Goal: Information Seeking & Learning: Compare options

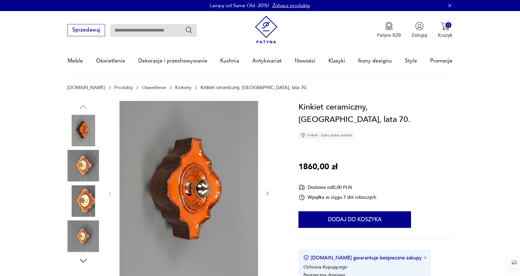
click at [175, 85] on link "Kinkiety" at bounding box center [183, 87] width 16 height 5
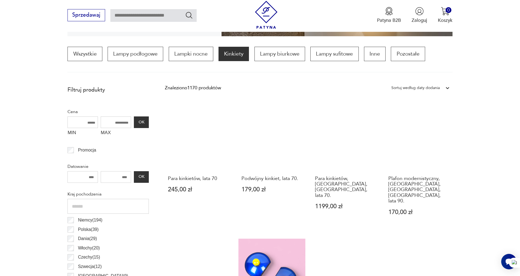
scroll to position [202, 0]
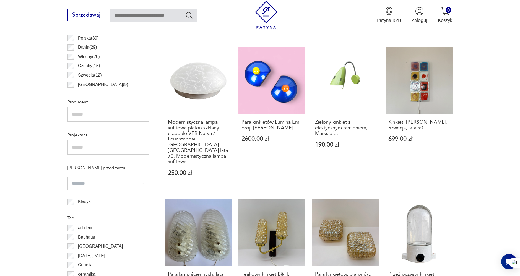
click at [497, 119] on section "Filtruj produkty Cena MIN MAX OK Promocja Datowanie OK Kraj pochodzenia [GEOGRA…" at bounding box center [260, 203] width 520 height 623
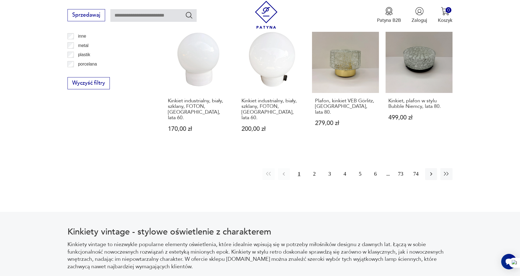
scroll to position [653, 0]
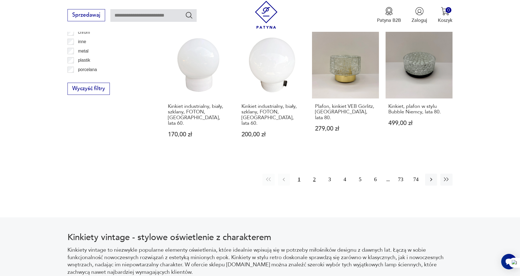
click at [312, 174] on button "2" at bounding box center [315, 180] width 12 height 12
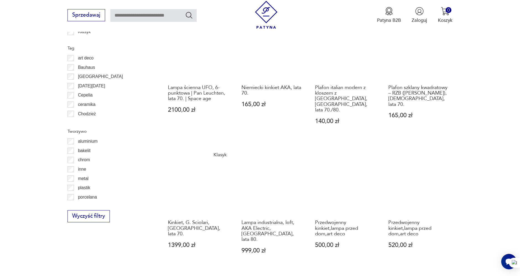
scroll to position [533, 0]
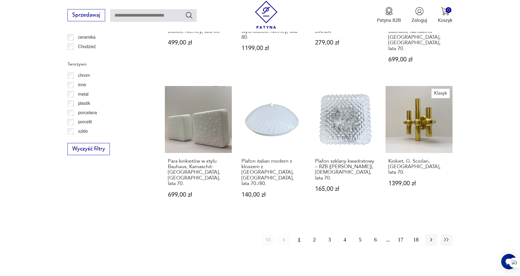
scroll to position [595, 0]
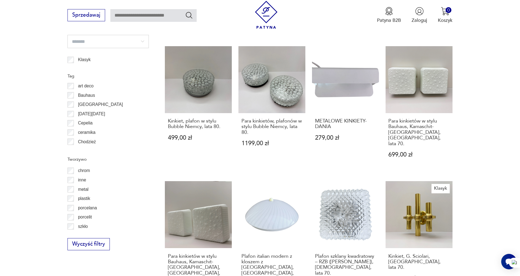
scroll to position [533, 0]
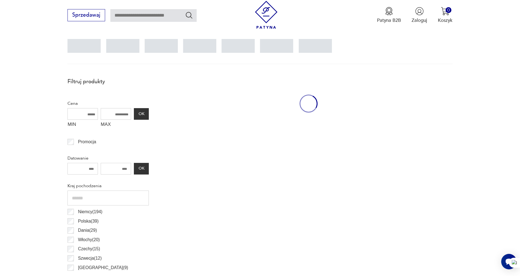
scroll to position [164, 0]
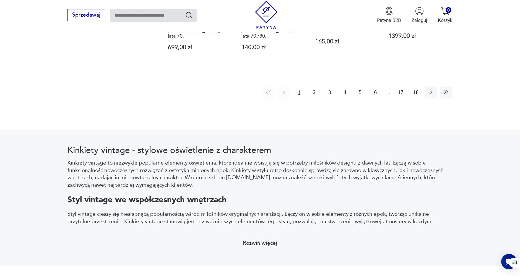
scroll to position [748, 0]
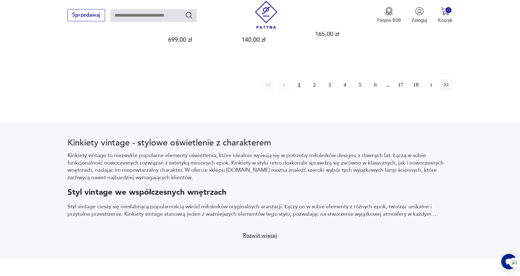
click at [432, 82] on icon "button" at bounding box center [431, 85] width 7 height 7
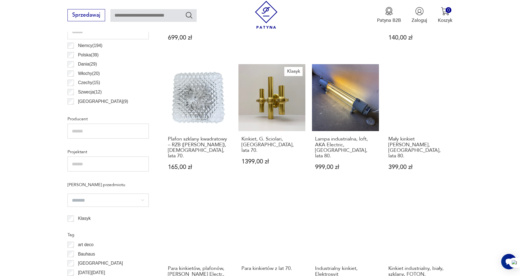
scroll to position [379, 0]
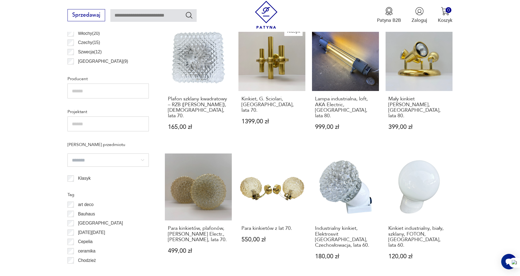
click at [498, 120] on section "Filtruj produkty Cena MIN MAX OK Promocja Datowanie OK Kraj pochodzenia [GEOGRA…" at bounding box center [260, 168] width 520 height 601
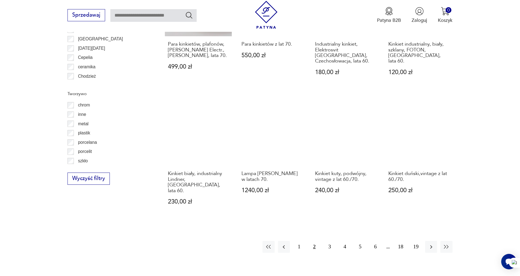
scroll to position [564, 0]
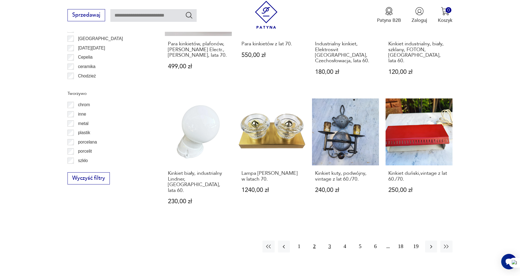
click at [329, 241] on button "3" at bounding box center [330, 247] width 12 height 12
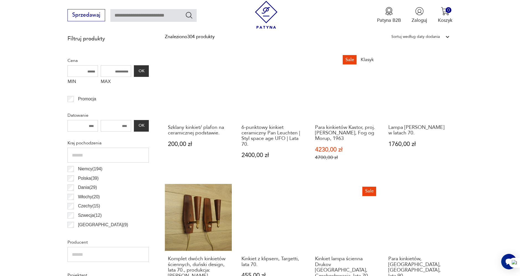
scroll to position [287, 0]
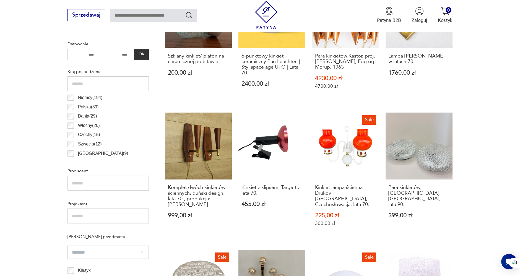
click at [498, 125] on section "Filtruj produkty Cena MIN MAX OK Promocja Datowanie OK Kraj pochodzenia [GEOGRA…" at bounding box center [260, 269] width 520 height 618
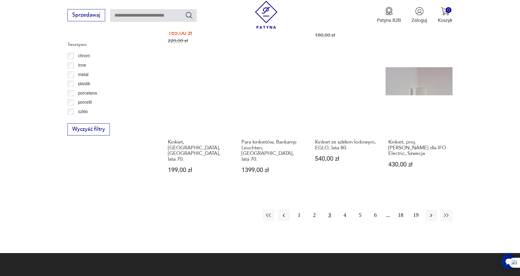
scroll to position [625, 0]
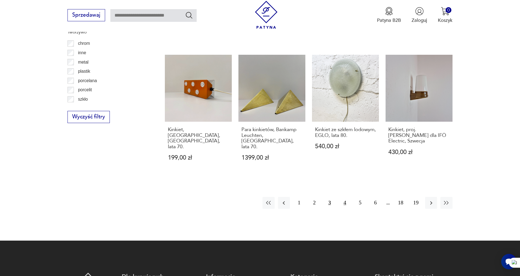
click at [344, 197] on button "4" at bounding box center [345, 203] width 12 height 12
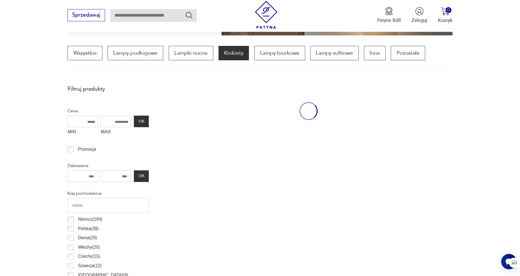
scroll to position [164, 0]
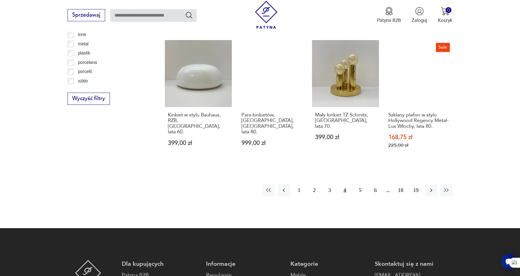
scroll to position [656, 0]
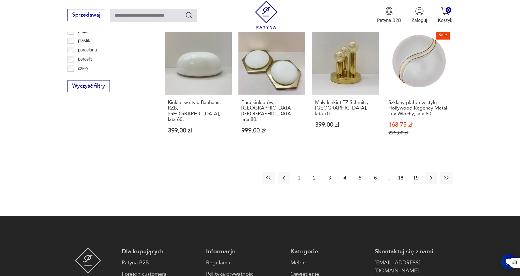
click at [359, 172] on button "5" at bounding box center [360, 178] width 12 height 12
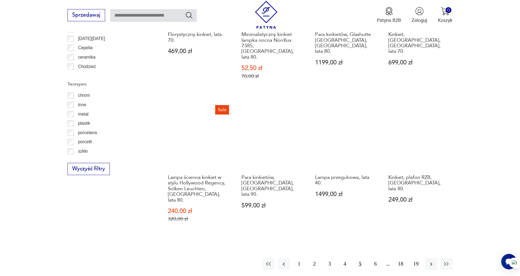
scroll to position [564, 0]
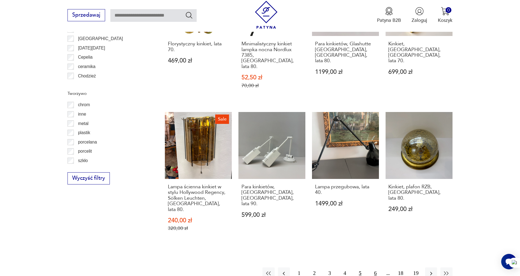
click at [376, 268] on button "6" at bounding box center [376, 274] width 12 height 12
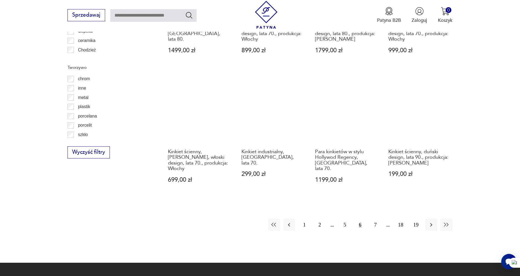
scroll to position [594, 0]
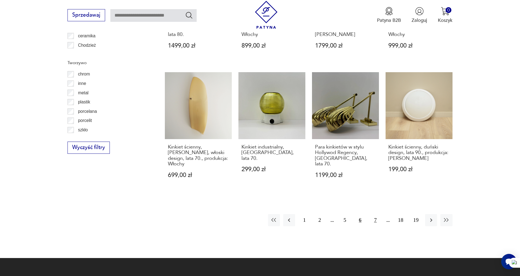
click at [375, 214] on button "7" at bounding box center [376, 220] width 12 height 12
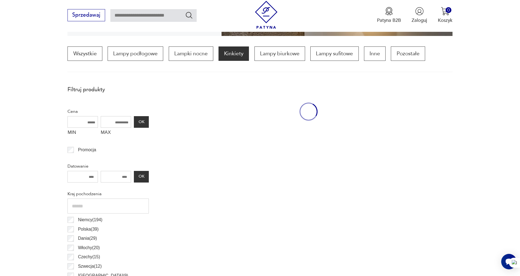
scroll to position [164, 0]
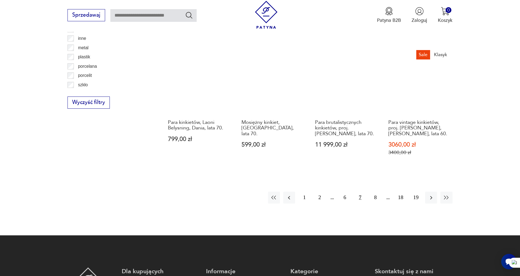
scroll to position [656, 0]
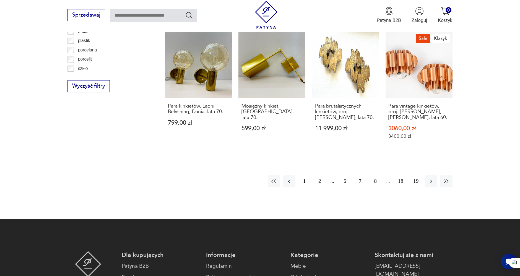
click at [374, 175] on button "8" at bounding box center [376, 181] width 12 height 12
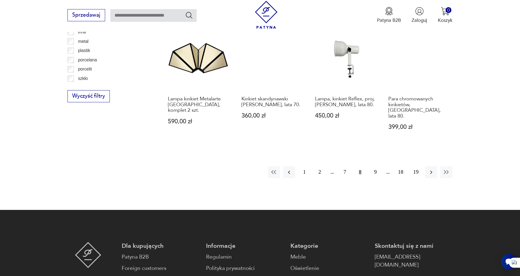
scroll to position [656, 0]
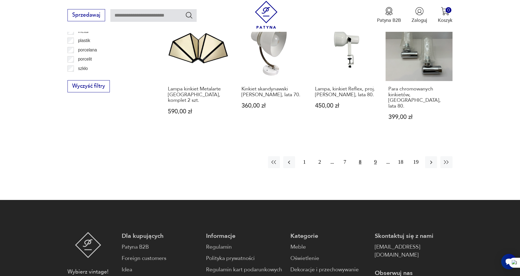
click at [376, 156] on button "9" at bounding box center [376, 162] width 12 height 12
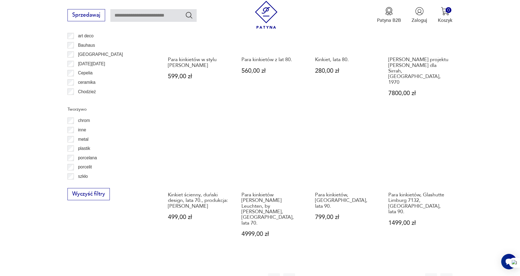
scroll to position [564, 0]
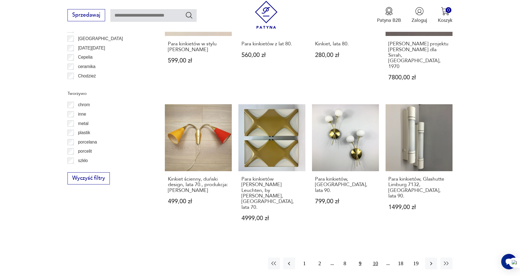
click at [376, 258] on button "10" at bounding box center [376, 264] width 12 height 12
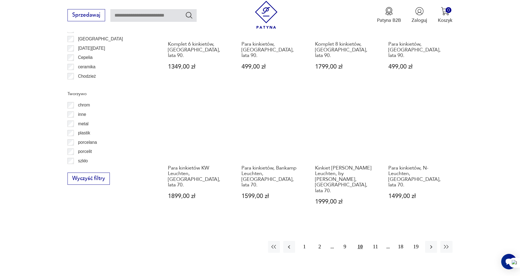
scroll to position [564, 0]
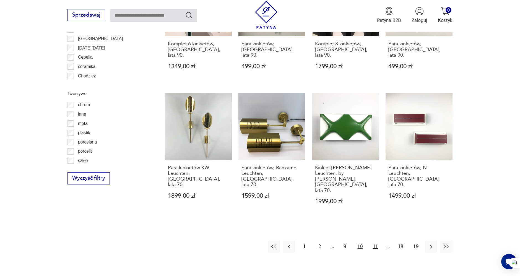
click at [376, 241] on button "11" at bounding box center [376, 247] width 12 height 12
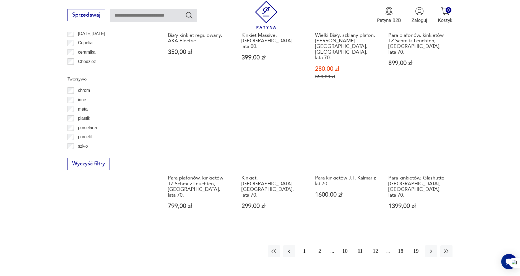
scroll to position [594, 0]
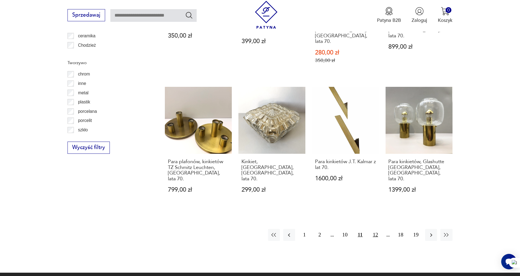
click at [376, 229] on button "12" at bounding box center [376, 235] width 12 height 12
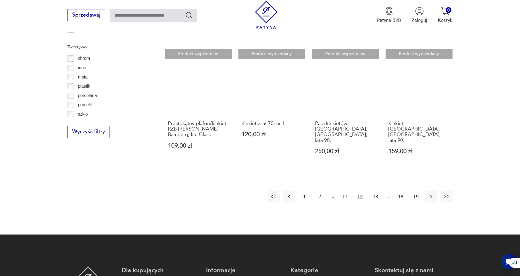
scroll to position [625, 0]
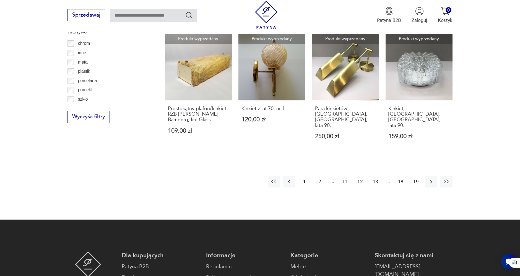
click at [374, 176] on button "13" at bounding box center [376, 182] width 12 height 12
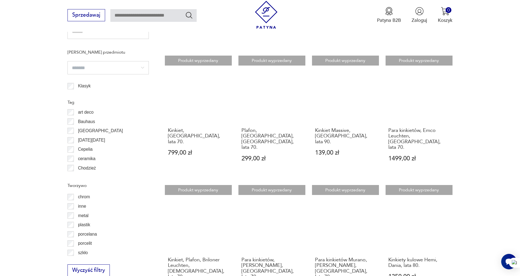
scroll to position [471, 0]
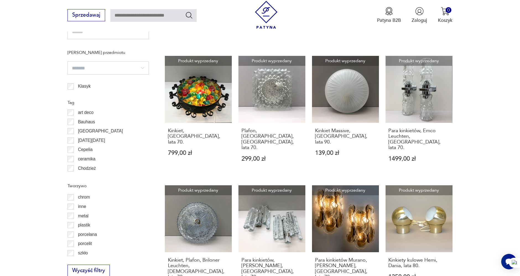
drag, startPoint x: 9, startPoint y: 100, endPoint x: 21, endPoint y: 101, distance: 12.2
click at [9, 99] on section "Filtruj produkty Cena MIN MAX OK Promocja Datowanie OK Kraj pochodzenia [GEOGRA…" at bounding box center [260, 73] width 520 height 595
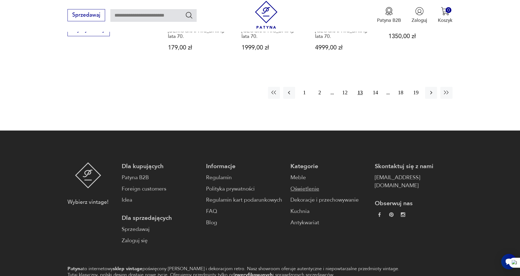
scroll to position [715, 0]
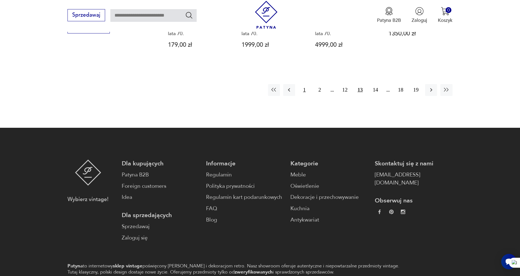
click at [304, 84] on button "1" at bounding box center [305, 90] width 12 height 12
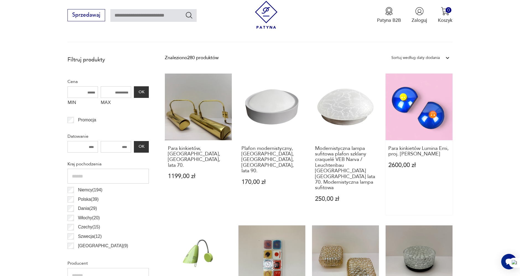
click at [412, 103] on link "Para kinkietów Lumina Emi, proj. [PERSON_NAME] 2600,00 zł" at bounding box center [419, 144] width 67 height 141
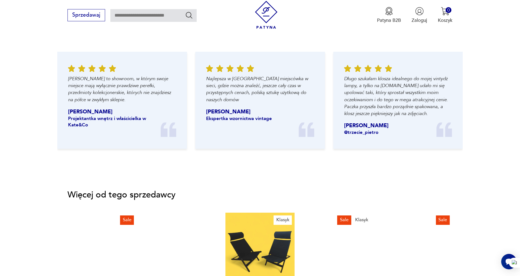
scroll to position [830, 0]
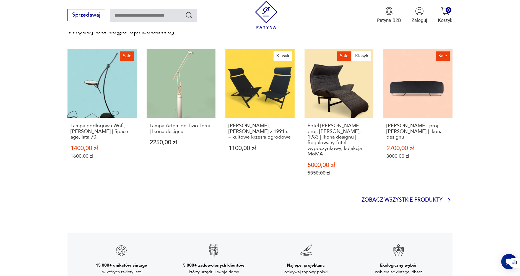
click at [406, 198] on p "Zobacz wszystkie produkty" at bounding box center [402, 200] width 81 height 4
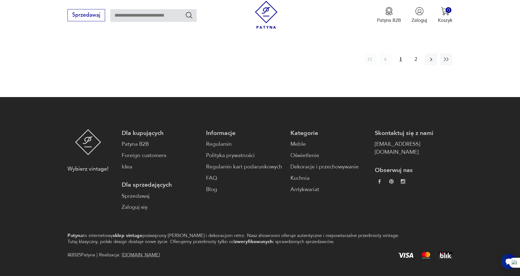
scroll to position [732, 0]
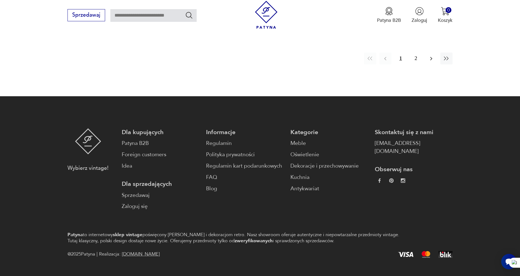
click at [432, 55] on icon "button" at bounding box center [431, 58] width 7 height 7
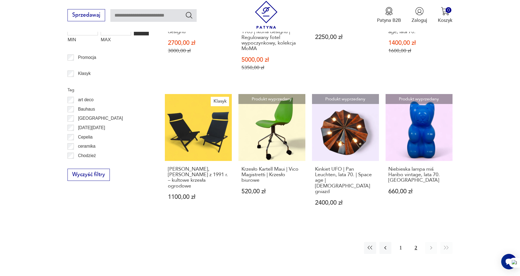
scroll to position [305, 0]
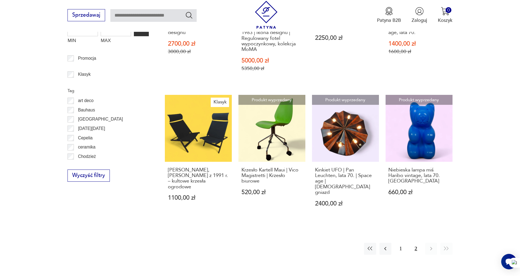
click at [499, 121] on section "Filtruj produkty Meble (9) Dekoracje (3) Kuchnia (1) Oświetlenie (11) Cena MIN …" at bounding box center [260, 106] width 520 height 361
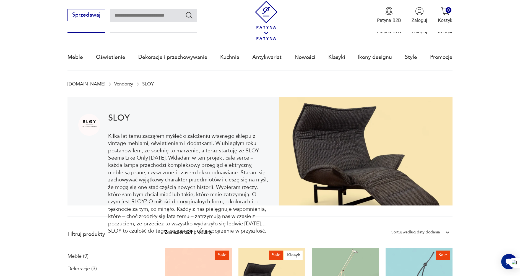
scroll to position [0, 0]
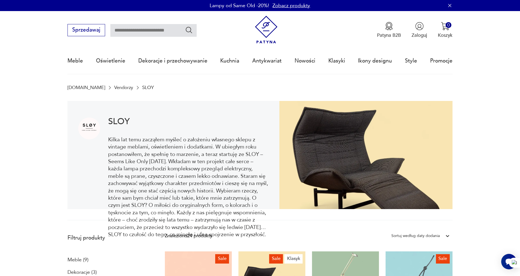
click at [43, 125] on section "SLOY Kilka lat temu zacząłem myśleć o założeniu własnego sklepu z vintage mebla…" at bounding box center [260, 161] width 520 height 120
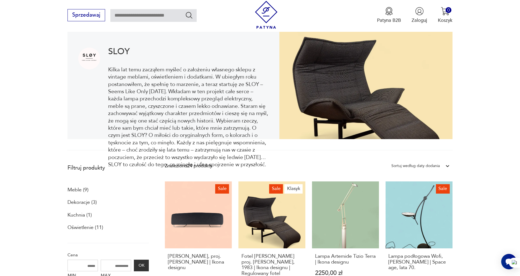
scroll to position [61, 0]
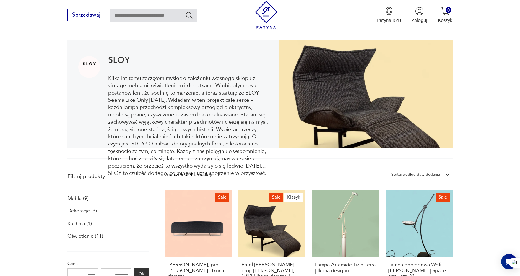
click at [56, 113] on section "SLOY Kilka lat temu zacząłem myśleć o założeniu własnego sklepu z vintage mebla…" at bounding box center [260, 100] width 520 height 120
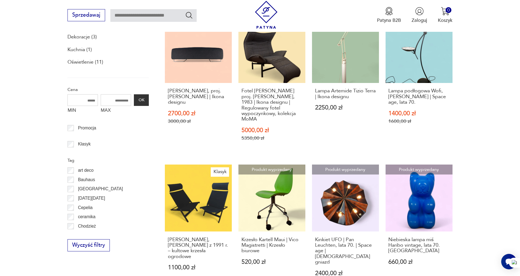
scroll to position [246, 0]
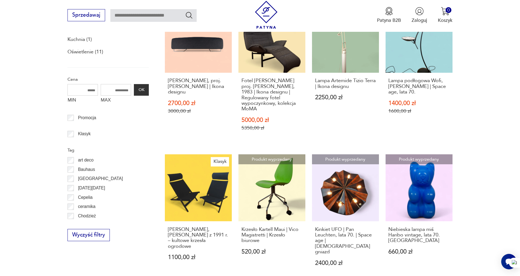
click at [57, 100] on section "Filtruj produkty Meble (9) Dekoracje (3) Kuchnia (1) Oświetlenie (11) Cena MIN …" at bounding box center [260, 165] width 520 height 361
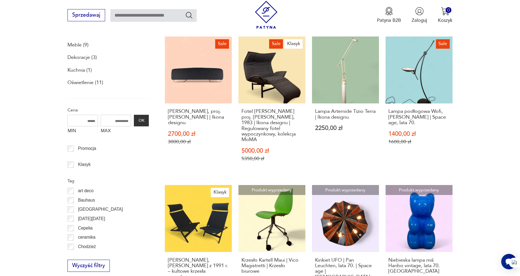
scroll to position [338, 0]
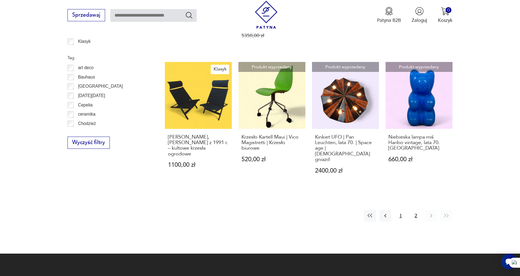
click at [401, 210] on button "1" at bounding box center [401, 216] width 12 height 12
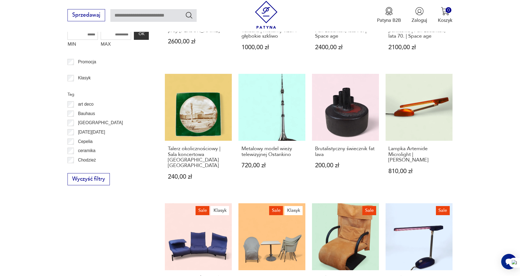
click at [504, 102] on section "Filtruj produkty Meble (9) Dekoracje (3) Kuchnia (1) Oświetlenie (11) Cena MIN …" at bounding box center [260, 227] width 520 height 597
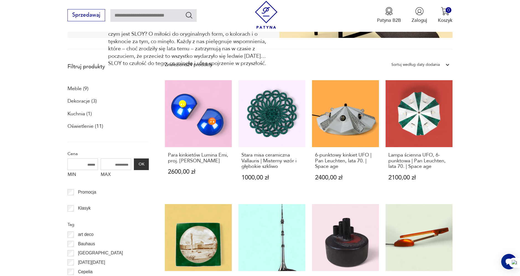
scroll to position [148, 0]
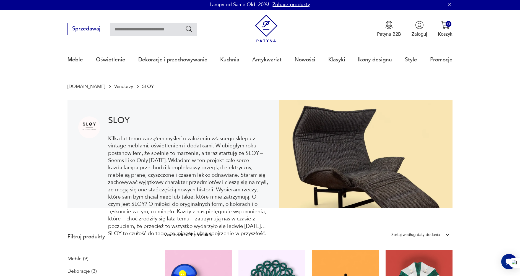
scroll to position [0, 0]
